Goal: Information Seeking & Learning: Compare options

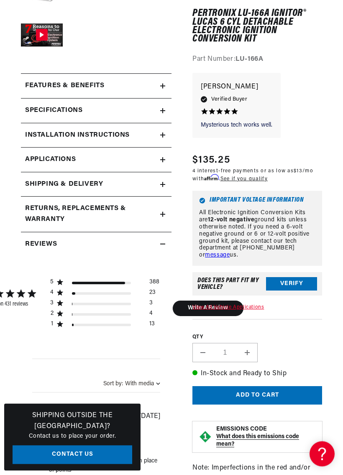
scroll to position [280, 0]
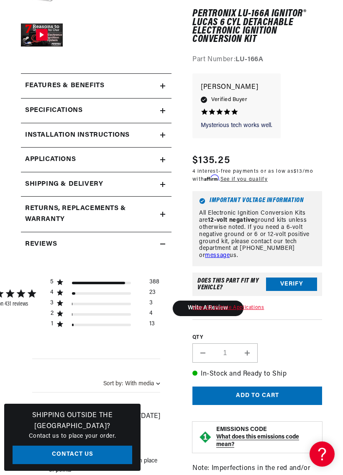
click at [292, 280] on button "Verify" at bounding box center [291, 283] width 51 height 13
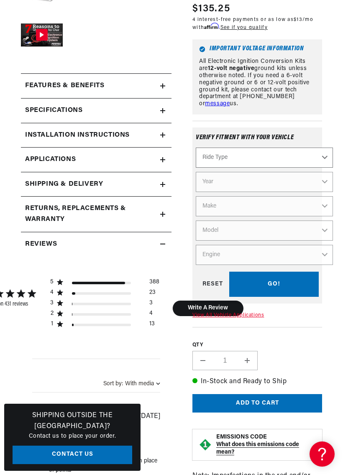
scroll to position [0, 268]
click at [165, 85] on icon at bounding box center [162, 85] width 5 height 5
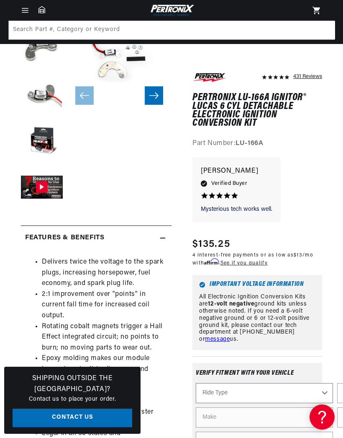
scroll to position [0, 0]
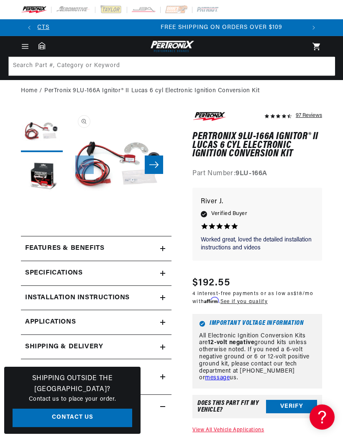
scroll to position [0, 268]
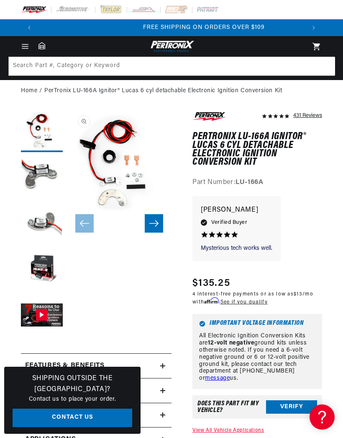
scroll to position [0, 268]
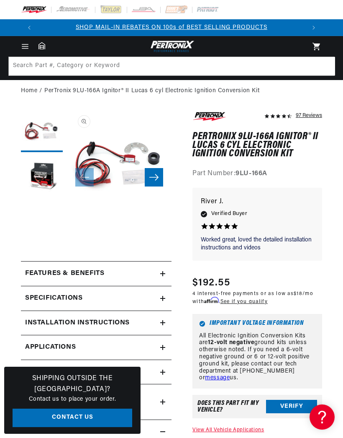
click at [154, 269] on div "Features & Benefits" at bounding box center [90, 273] width 139 height 11
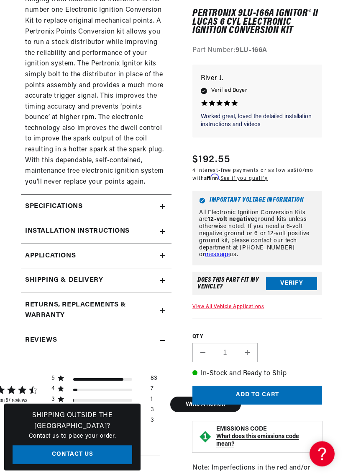
scroll to position [675, 0]
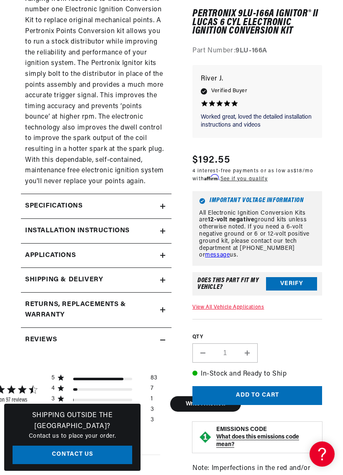
click at [46, 201] on h2 "Specifications" at bounding box center [53, 206] width 57 height 11
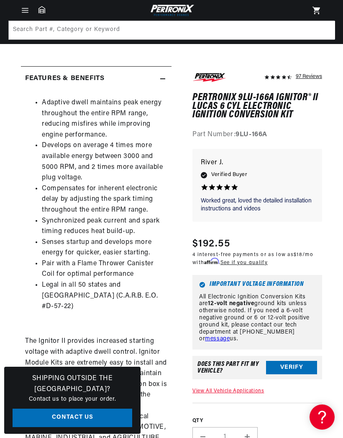
scroll to position [169, 0]
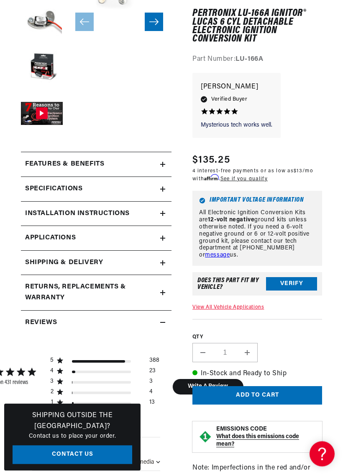
scroll to position [261, 0]
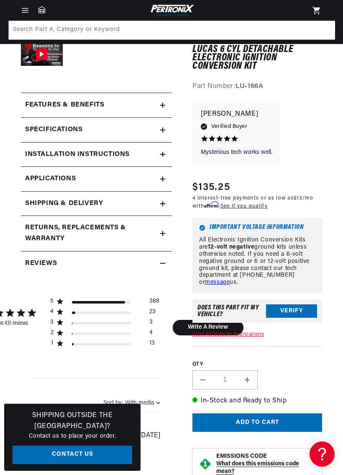
click at [35, 107] on h2 "Features & Benefits" at bounding box center [64, 105] width 79 height 11
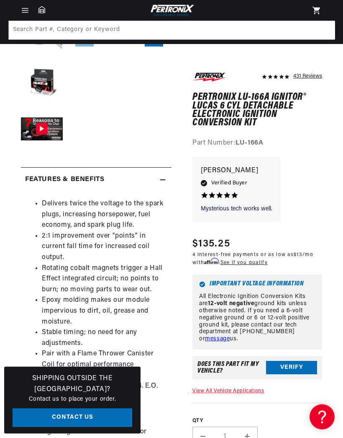
scroll to position [183, 0]
